Goal: Check status: Check status

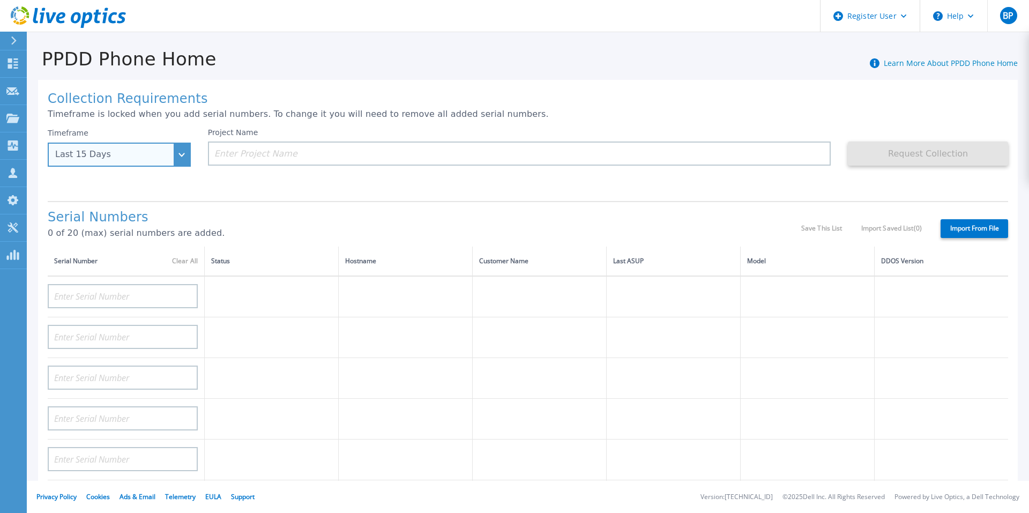
click at [154, 152] on div "Last 15 Days" at bounding box center [113, 155] width 116 height 10
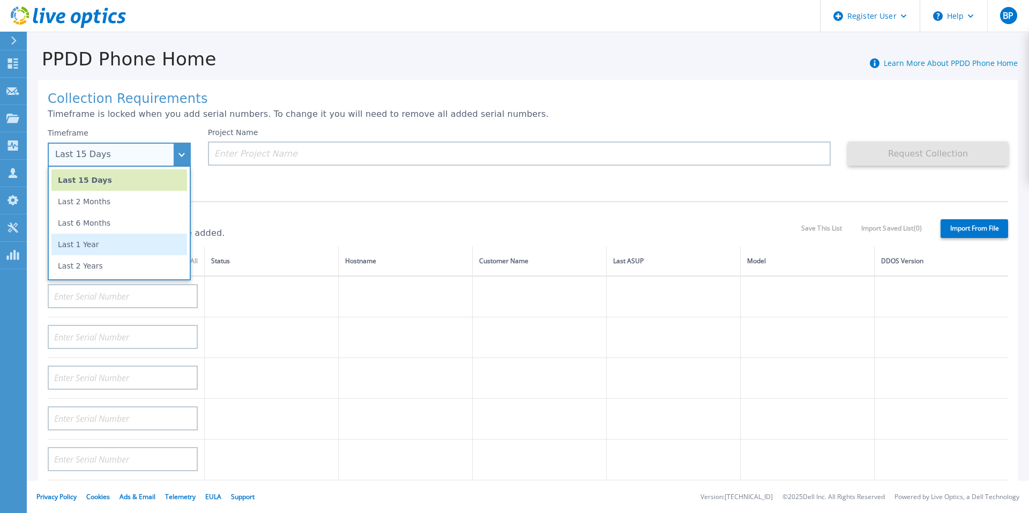
click at [124, 238] on li "Last 1 Year" at bounding box center [119, 244] width 136 height 21
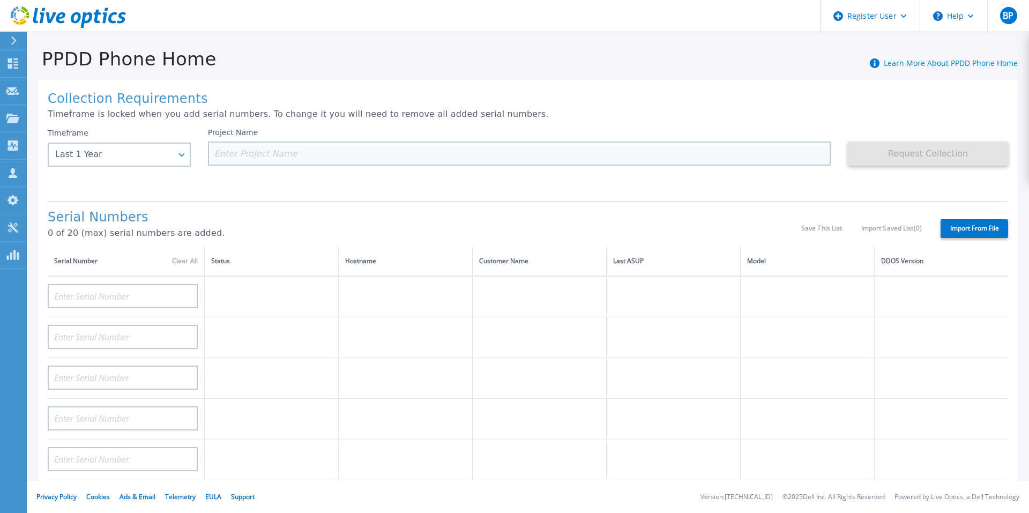
click at [268, 148] on input at bounding box center [519, 154] width 623 height 24
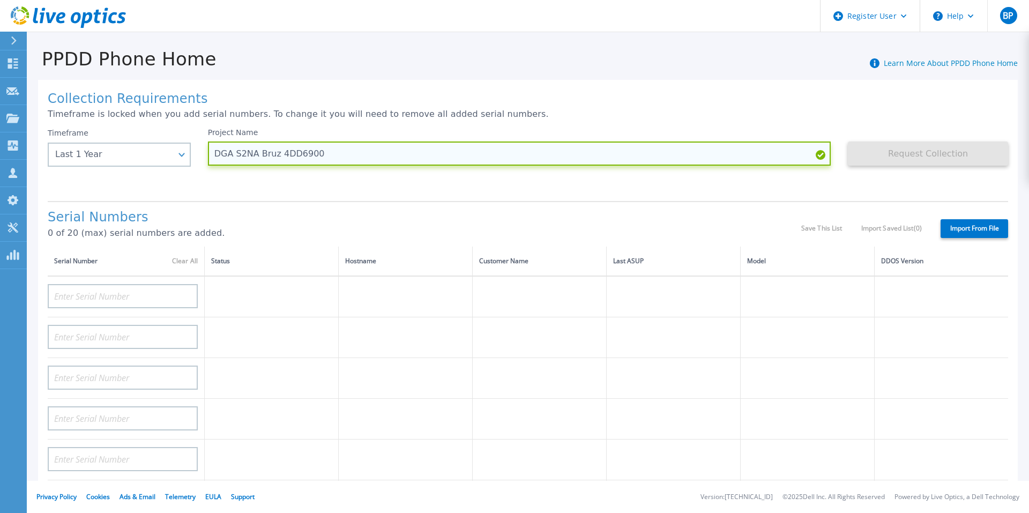
type input "DGA S2NA Bruz 4DD6900"
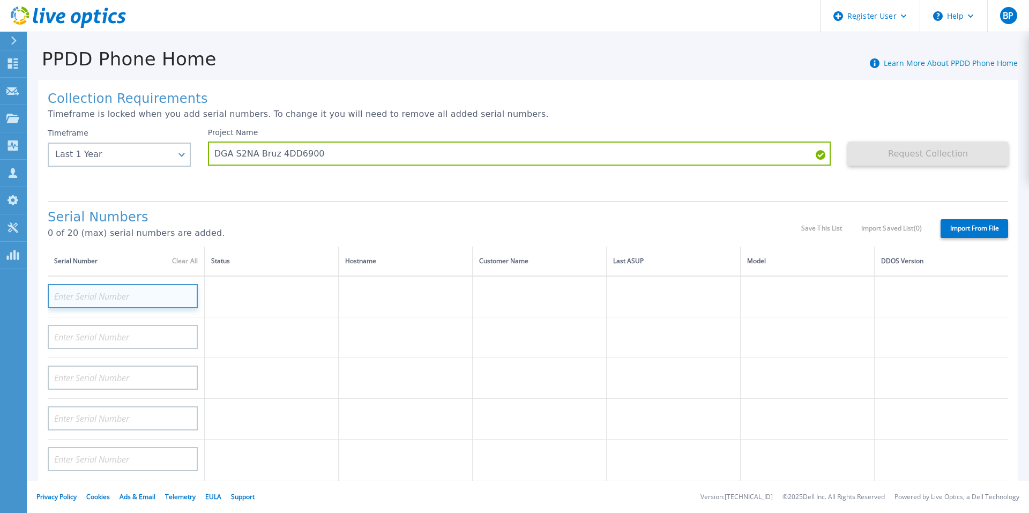
click at [115, 299] on input at bounding box center [123, 296] width 150 height 24
paste input "CKM01212405258"
type input "CKM01212405258"
click at [247, 333] on td at bounding box center [272, 337] width 134 height 41
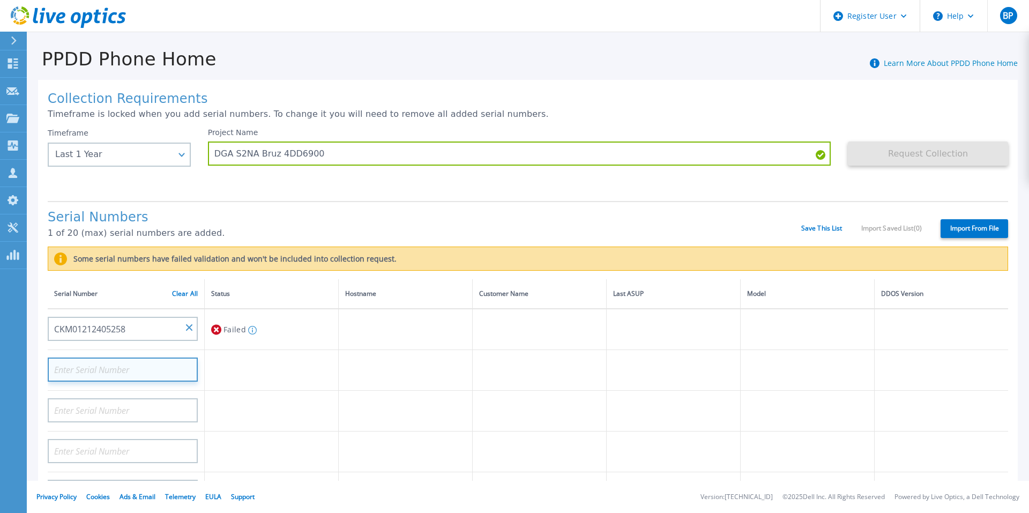
click at [94, 370] on input at bounding box center [123, 370] width 150 height 24
paste input "CKM01212405259"
type input "CKM01212405259"
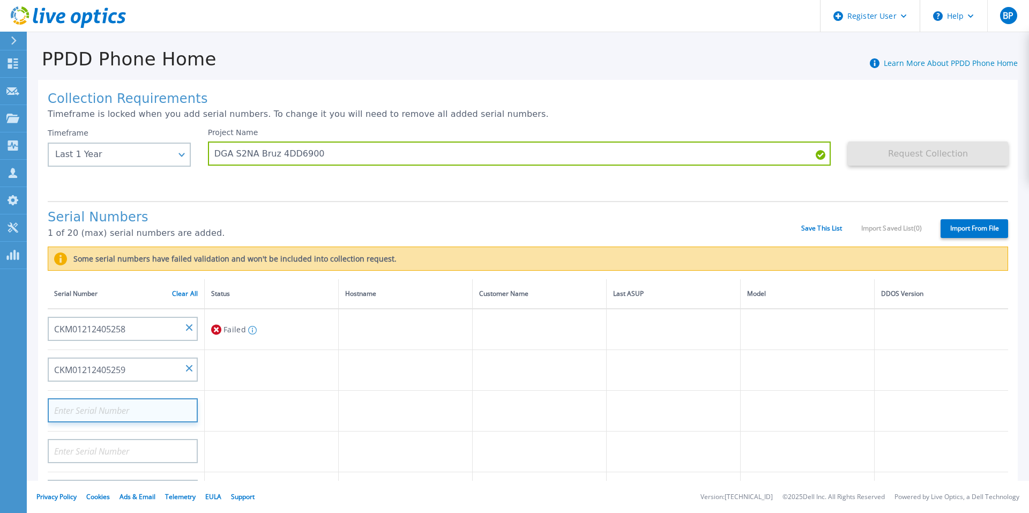
click at [136, 410] on input at bounding box center [123, 410] width 150 height 24
click at [123, 407] on input at bounding box center [123, 410] width 150 height 24
paste input "CKM01212405262"
type input "CKM01212405262"
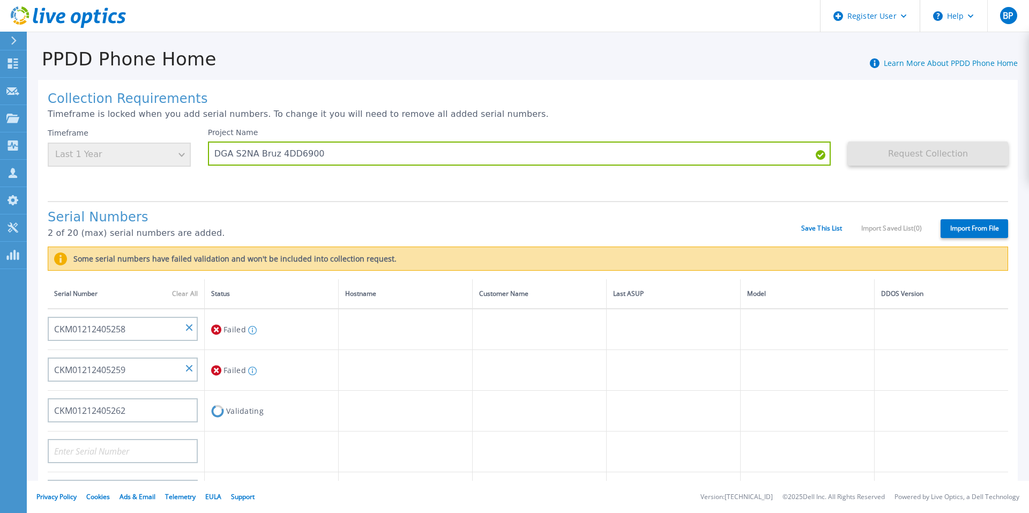
click at [359, 432] on td at bounding box center [405, 451] width 134 height 41
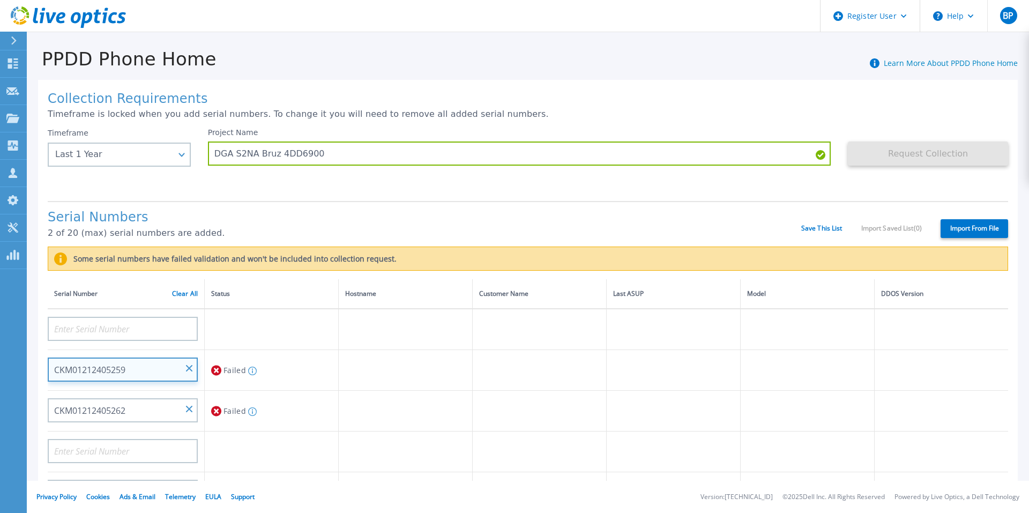
click at [193, 364] on input "CKM01212405259" at bounding box center [123, 370] width 150 height 24
